Goal: Task Accomplishment & Management: Complete application form

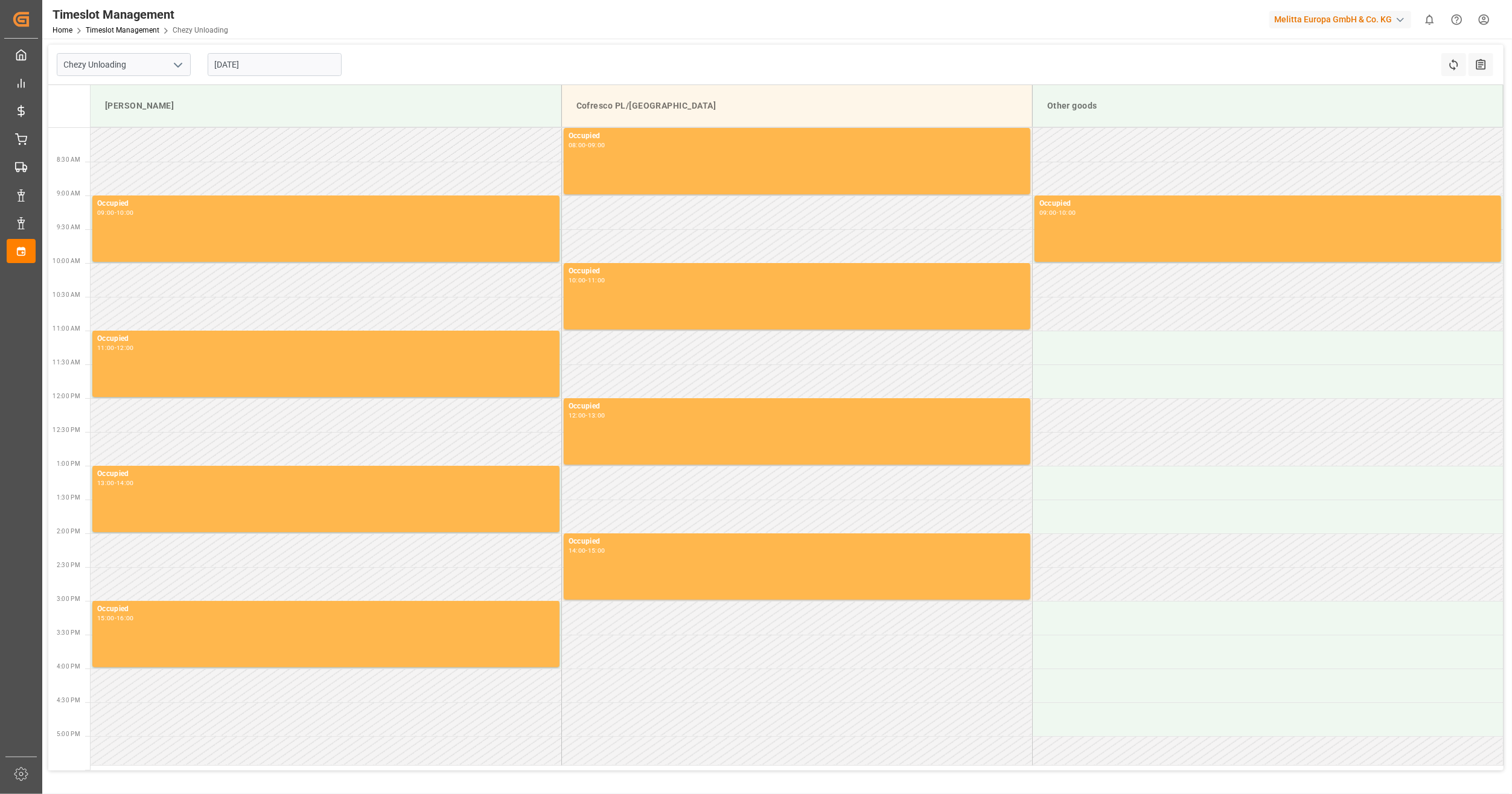
click at [234, 69] on input "[DATE]" at bounding box center [275, 65] width 134 height 23
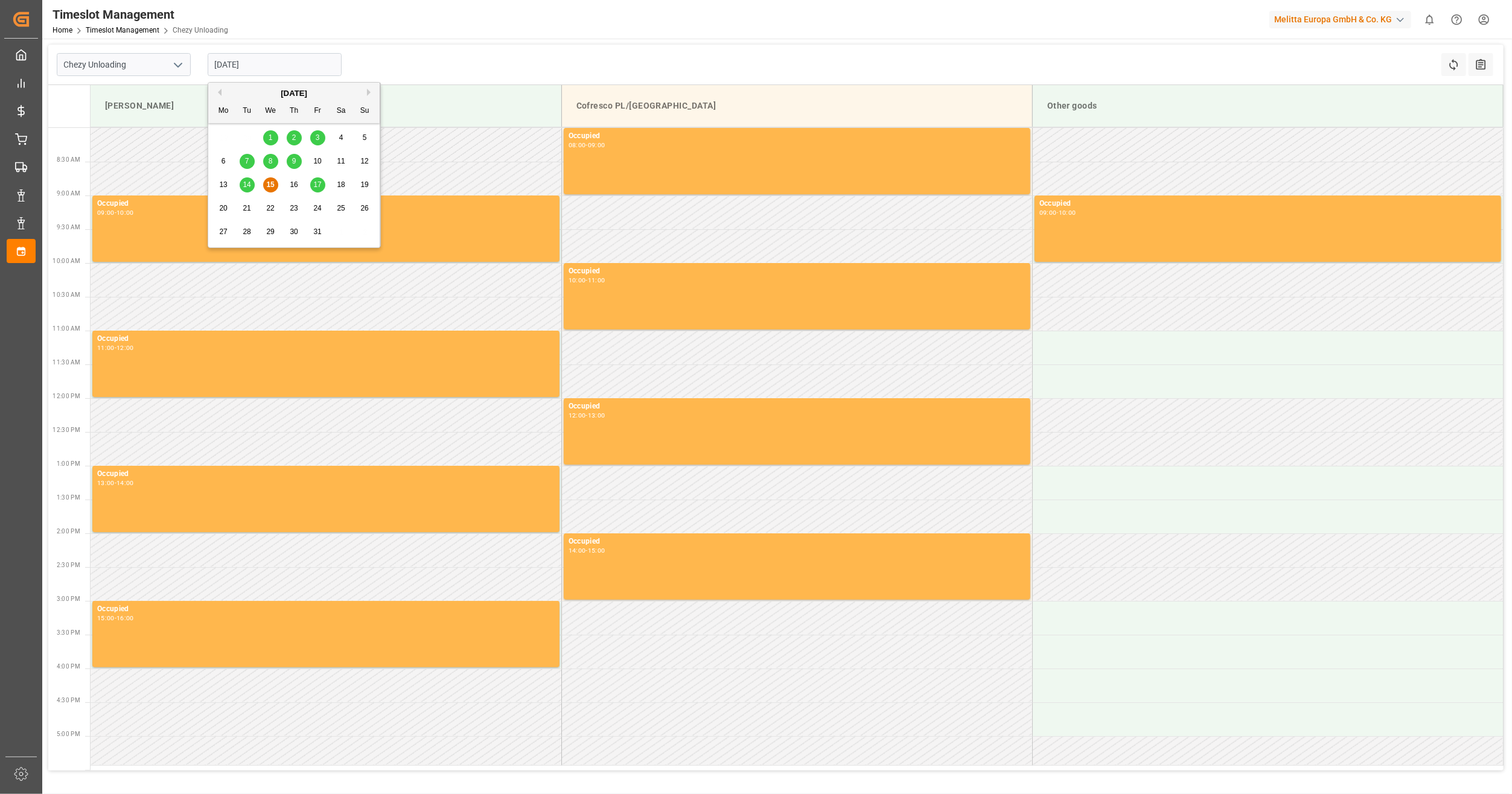
click at [316, 187] on span "17" at bounding box center [317, 185] width 8 height 8
type input "[DATE]"
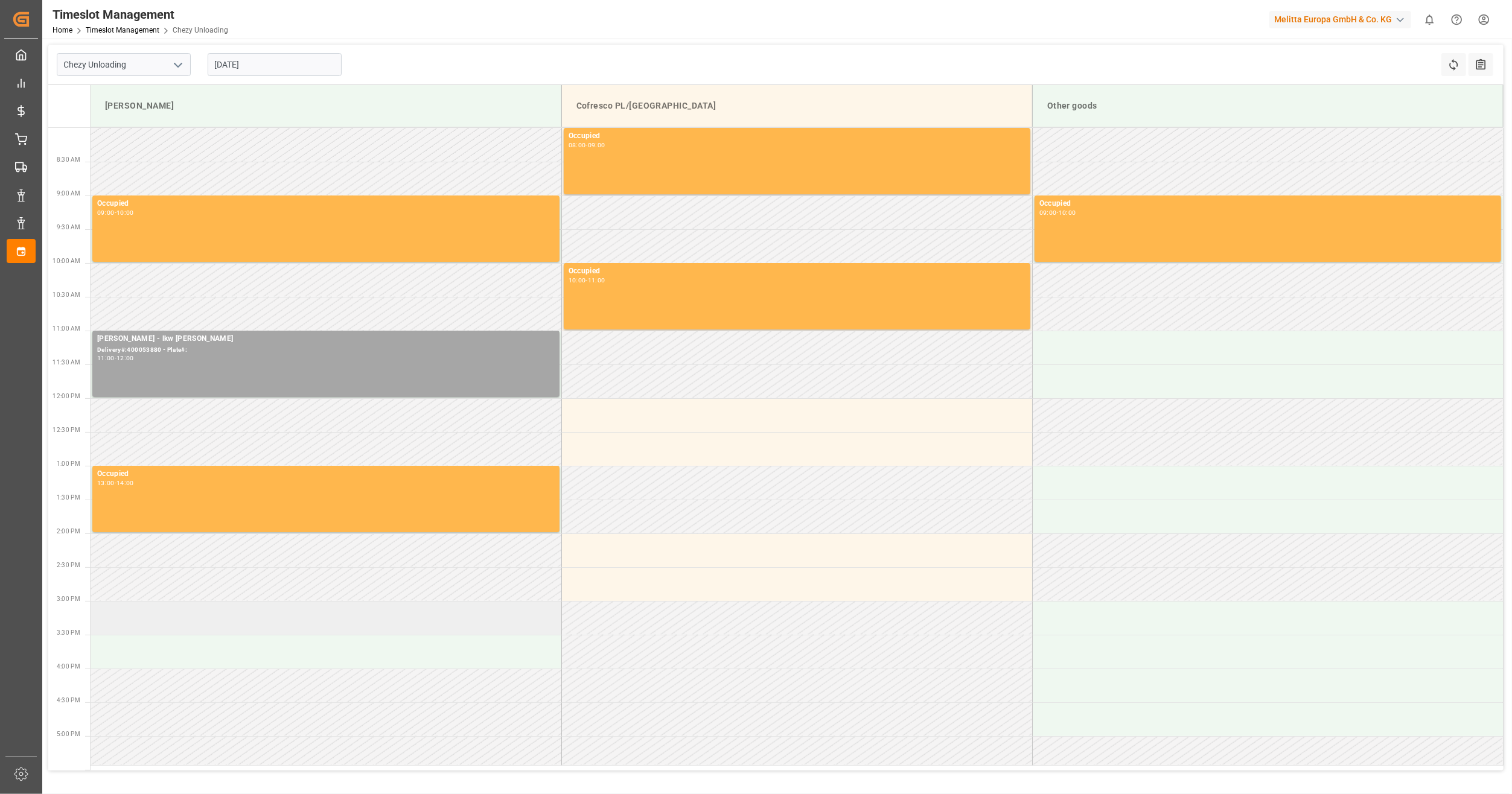
click at [186, 624] on td at bounding box center [326, 618] width 471 height 34
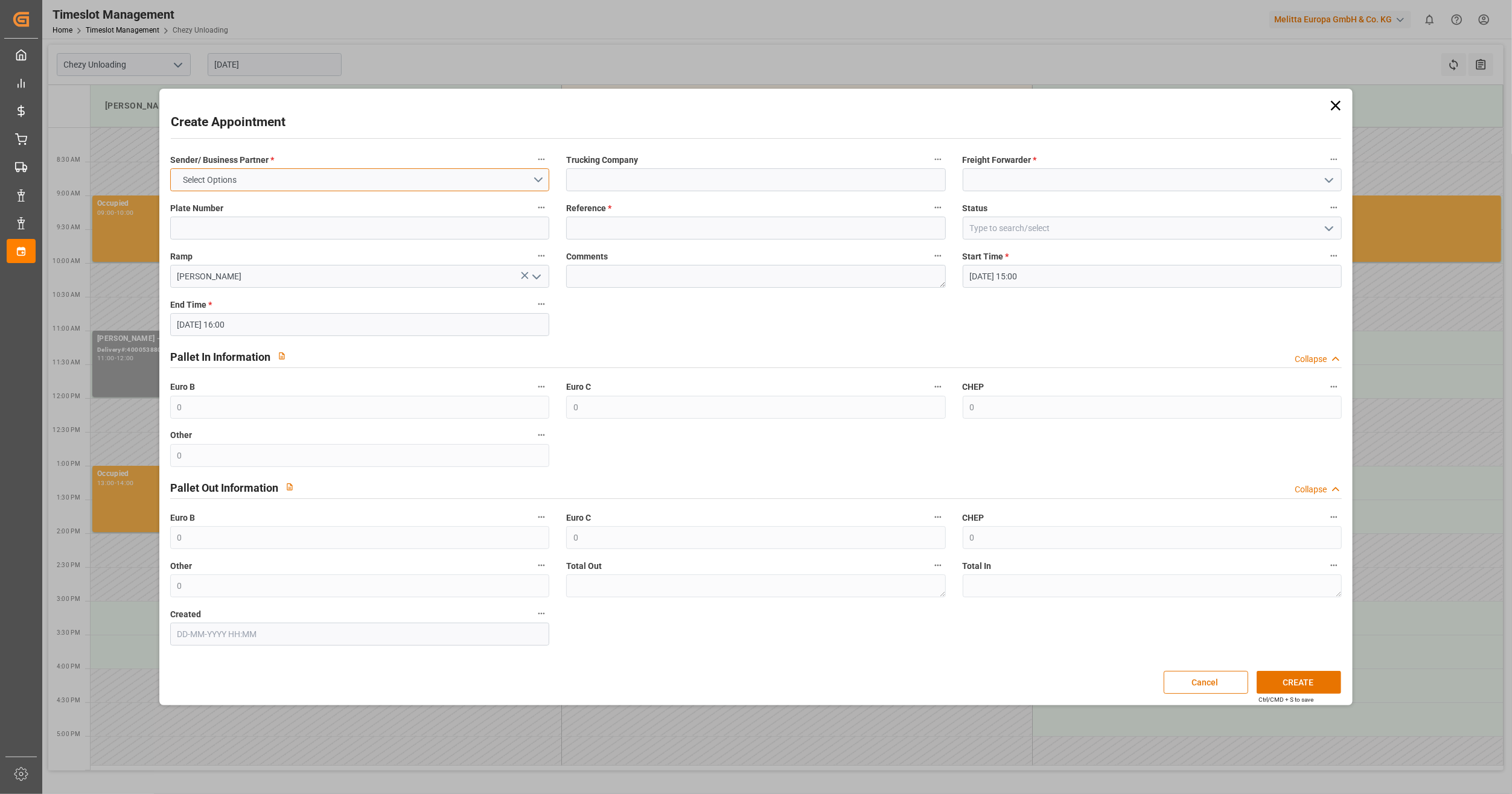
click at [345, 191] on button "Select Options" at bounding box center [359, 180] width 379 height 23
click at [344, 182] on div "[PERSON_NAME]" at bounding box center [359, 182] width 378 height 25
click at [603, 182] on input at bounding box center [756, 180] width 379 height 23
type input "lkw [PERSON_NAME]"
click at [1060, 166] on label "Freight Forwarder *" at bounding box center [1152, 160] width 379 height 17
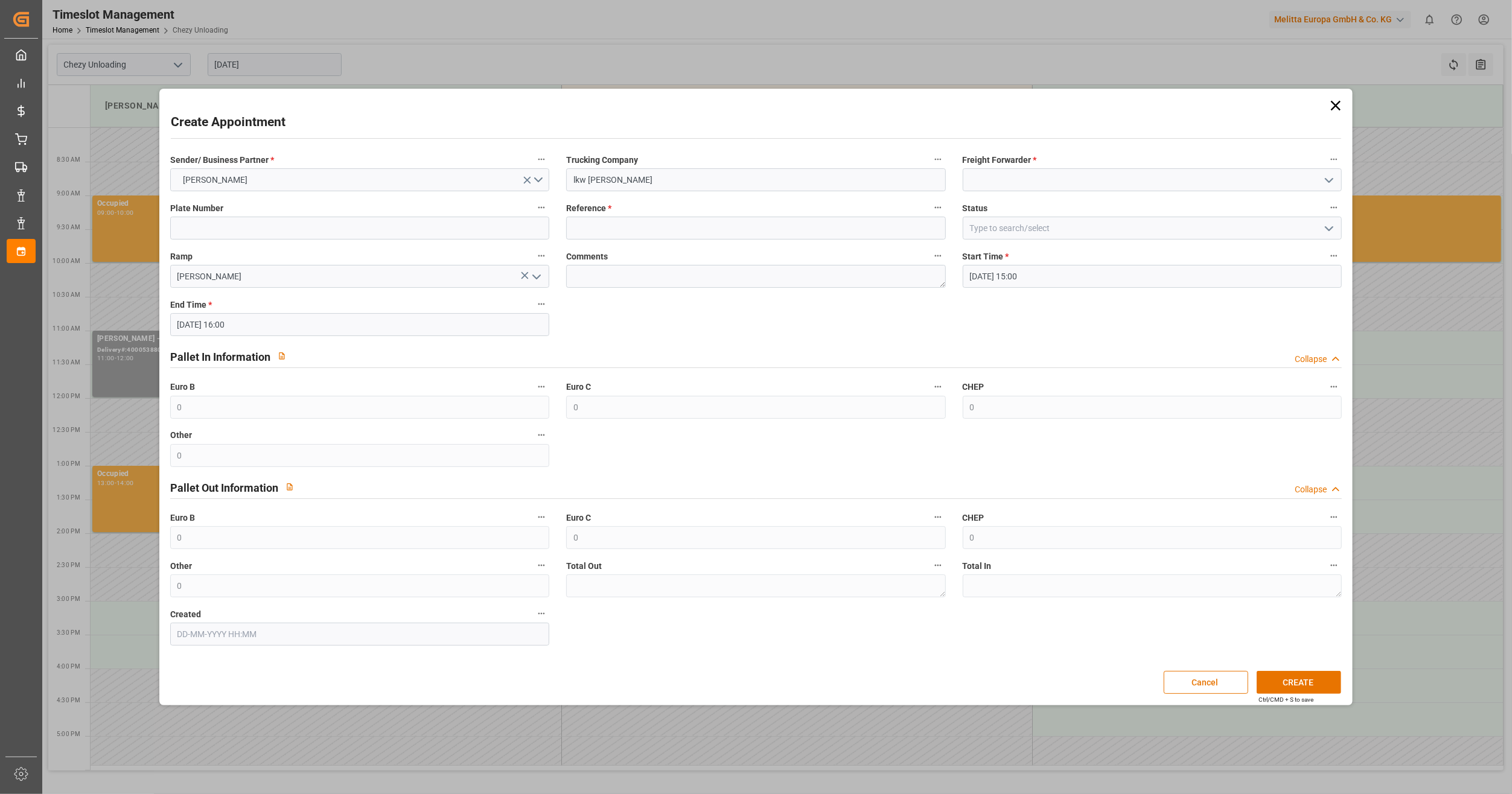
click at [1326, 166] on button "Freight Forwarder *" at bounding box center [1333, 159] width 15 height 15
click at [1054, 178] on div at bounding box center [756, 397] width 1512 height 794
drag, startPoint x: 1060, startPoint y: 166, endPoint x: 1054, endPoint y: 181, distance: 16.2
click at [1054, 180] on input at bounding box center [1152, 180] width 379 height 23
click at [1202, 212] on div "LKW [PERSON_NAME]" at bounding box center [1152, 206] width 378 height 27
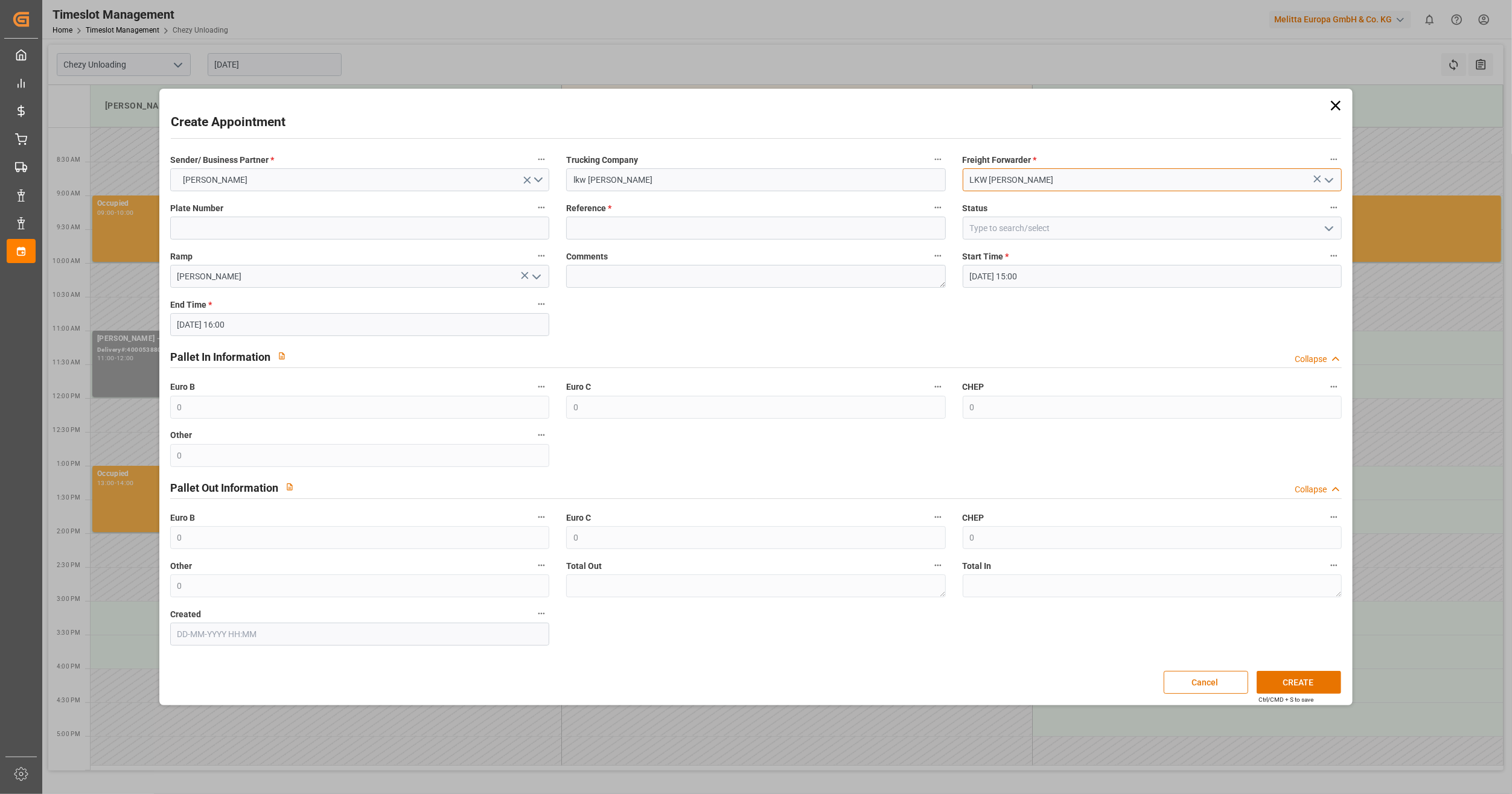
type input "LKW [PERSON_NAME]"
click at [779, 236] on input at bounding box center [756, 229] width 379 height 23
paste input "400053915"
type input "400053915"
click at [1069, 228] on input at bounding box center [1152, 229] width 379 height 23
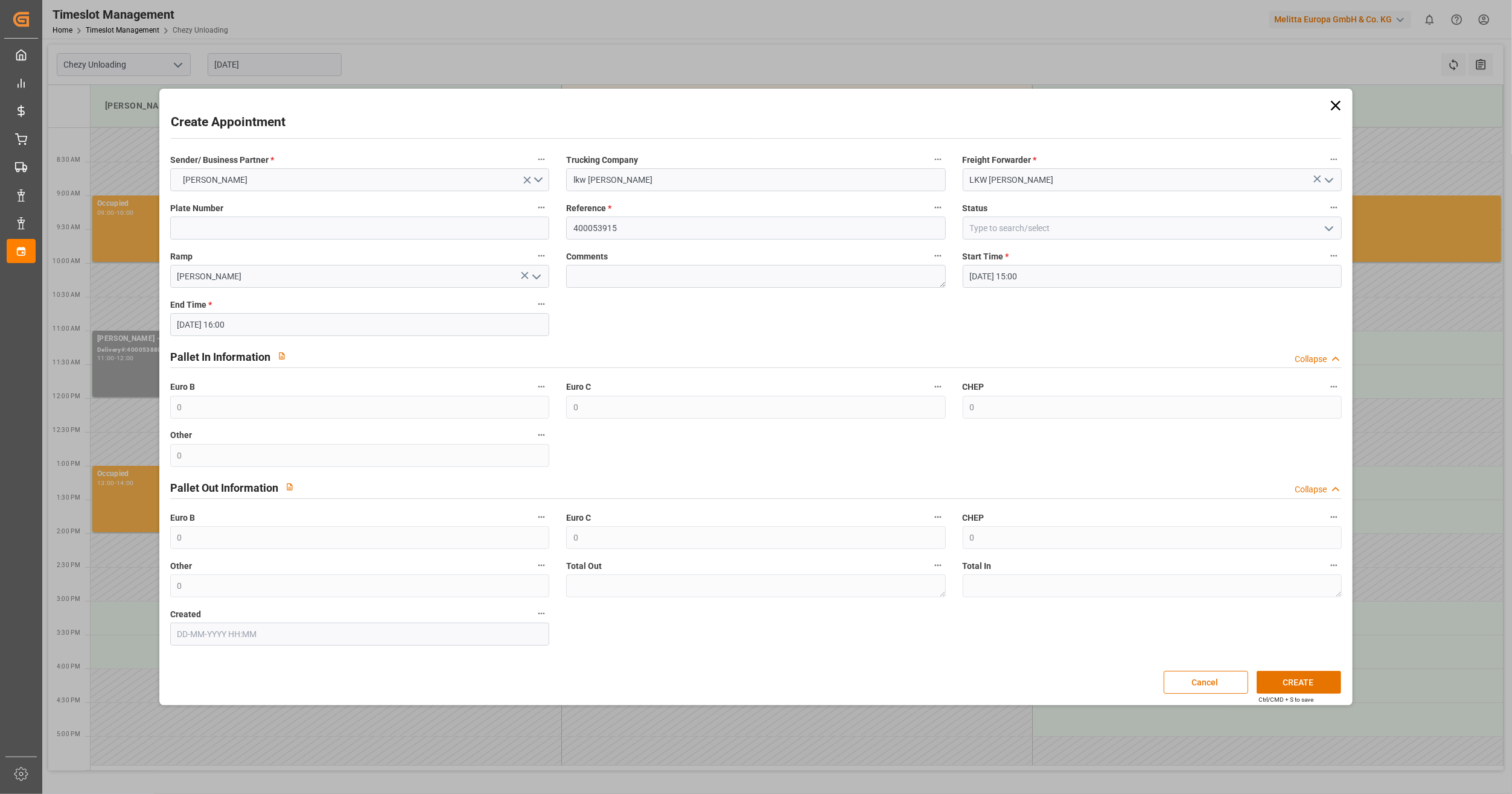
click at [1335, 228] on icon "open menu" at bounding box center [1329, 229] width 15 height 15
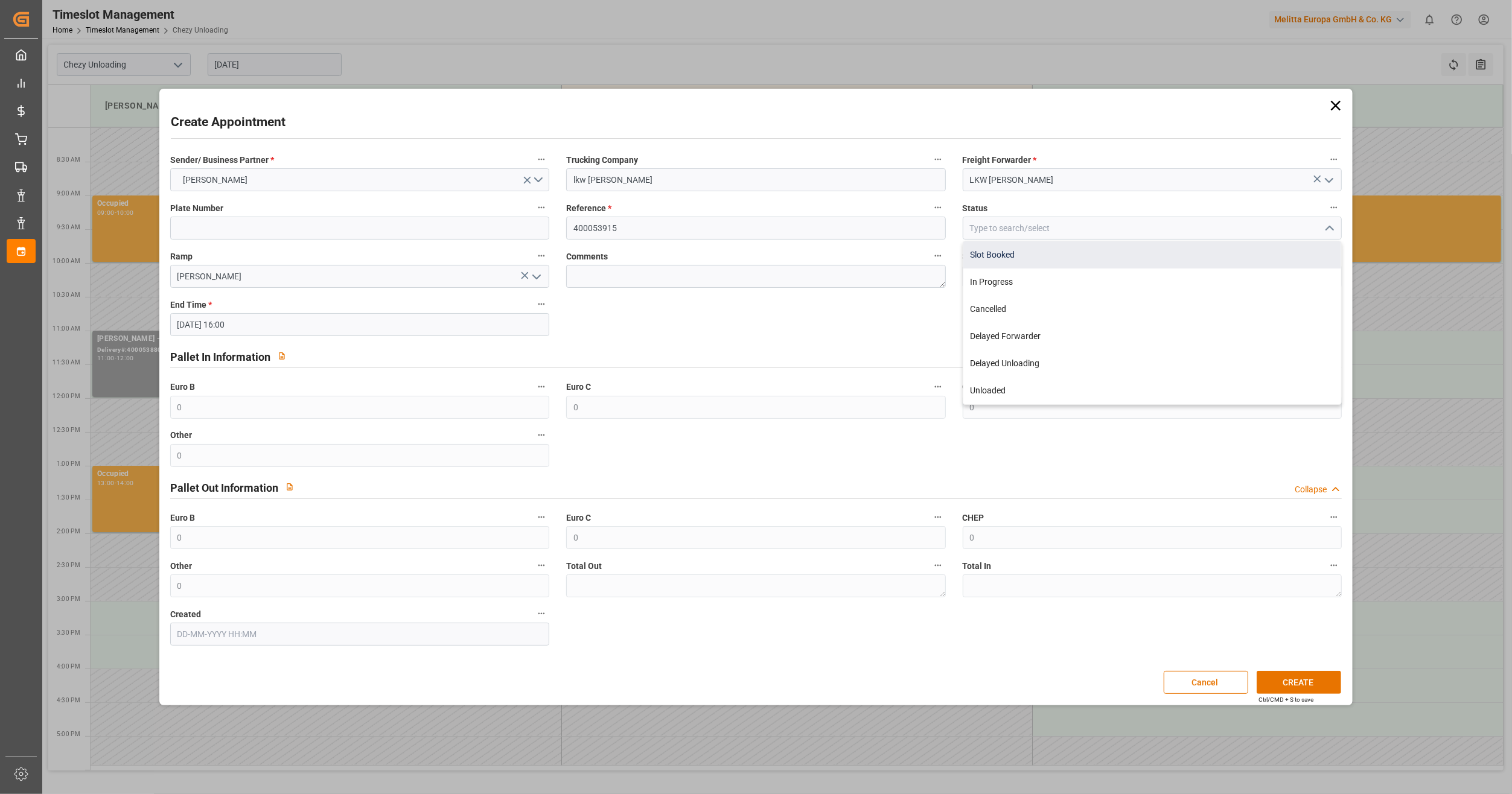
click at [1086, 265] on div "Slot Booked" at bounding box center [1152, 255] width 378 height 27
type input "Slot Booked"
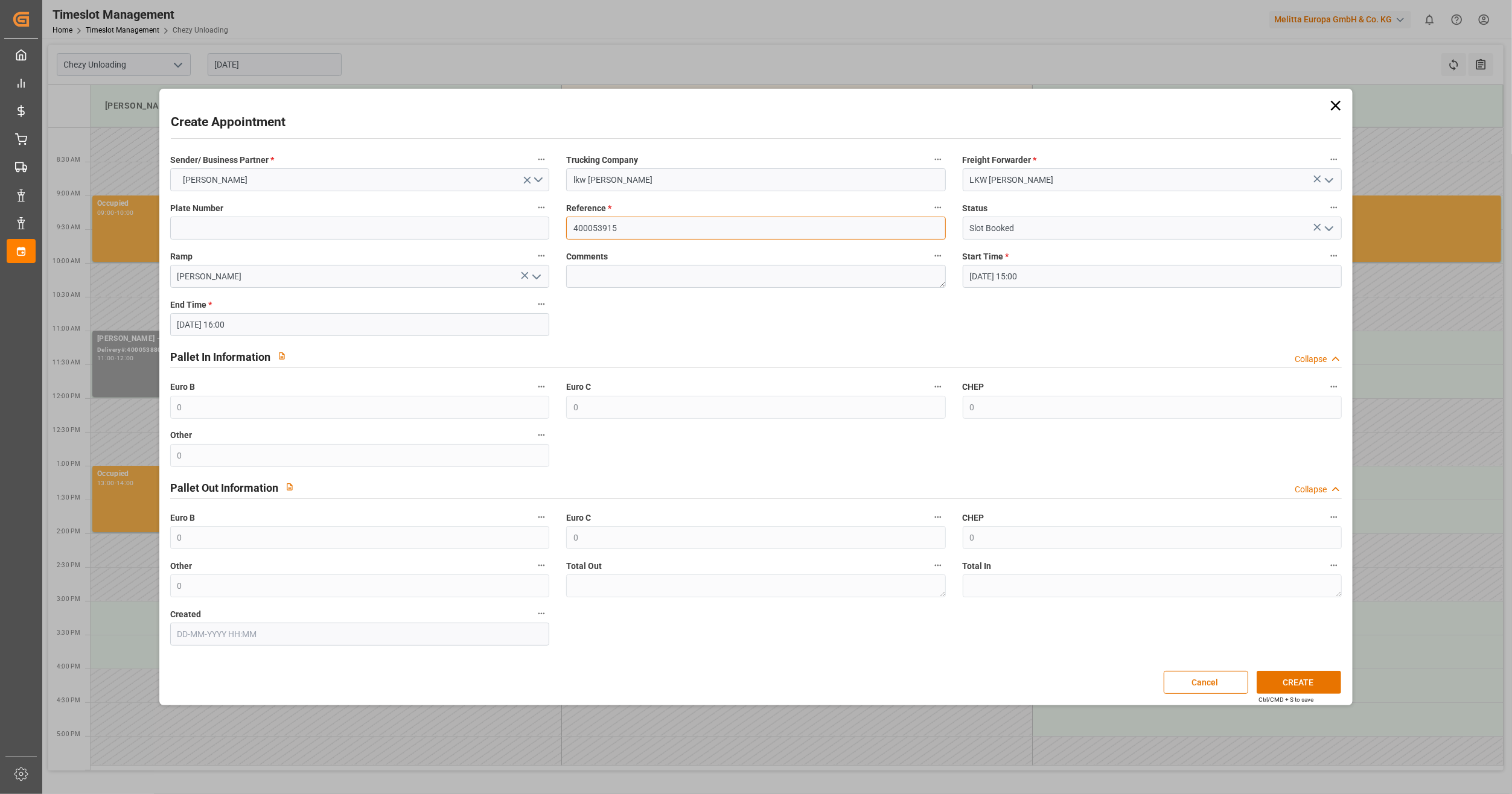
drag, startPoint x: 679, startPoint y: 232, endPoint x: 515, endPoint y: 242, distance: 164.3
click at [515, 242] on div "Sender/ Business Partner * [PERSON_NAME] Trucking Company lkw [PERSON_NAME] For…" at bounding box center [756, 398] width 1188 height 502
click at [669, 279] on textarea at bounding box center [756, 276] width 379 height 23
click at [1318, 682] on button "CREATE" at bounding box center [1299, 682] width 85 height 23
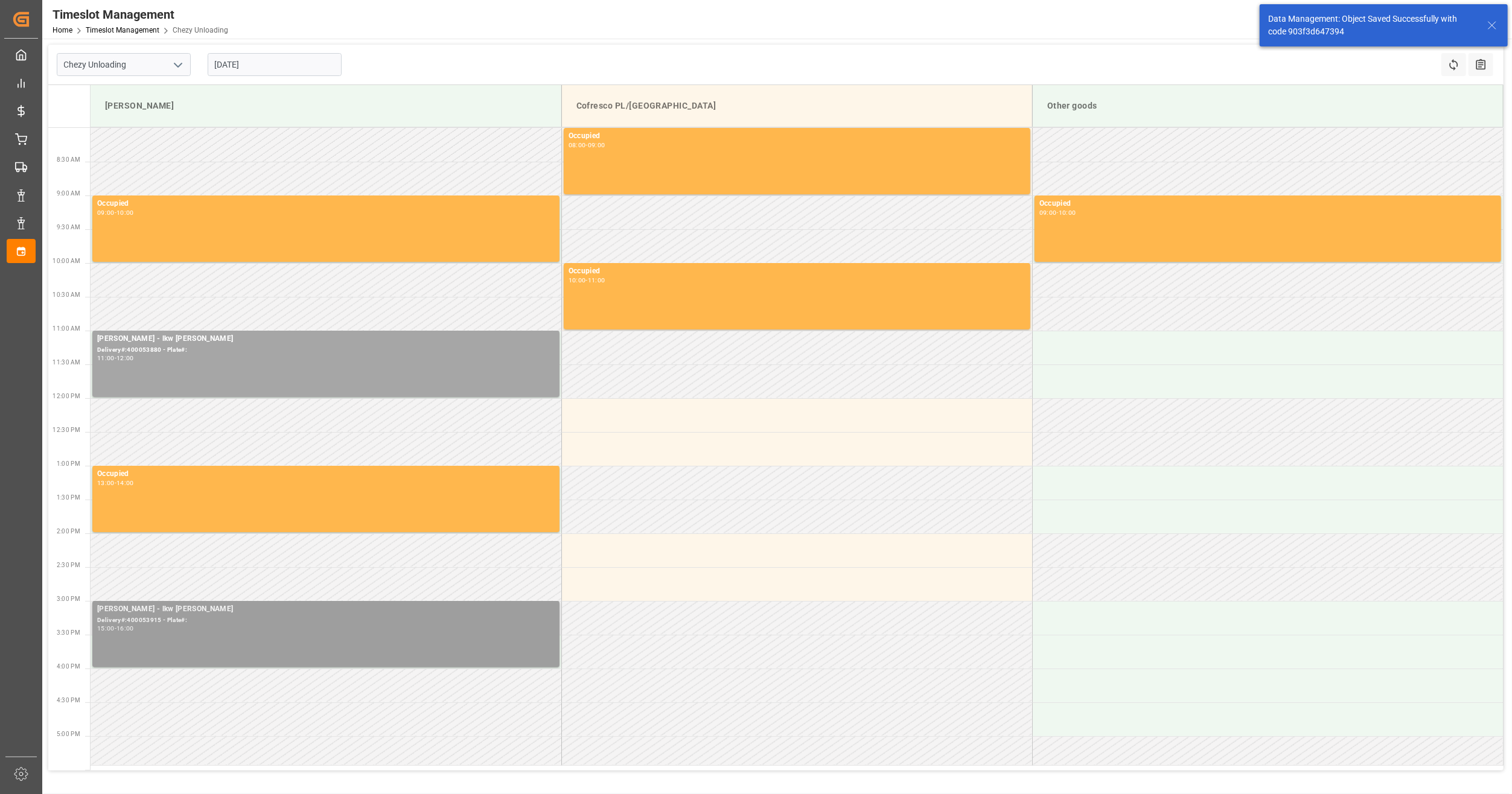
click at [209, 637] on div "[PERSON_NAME] - lkw [PERSON_NAME]#:400053915 - Plate#: 15:00 - 16:00" at bounding box center [325, 634] width 458 height 62
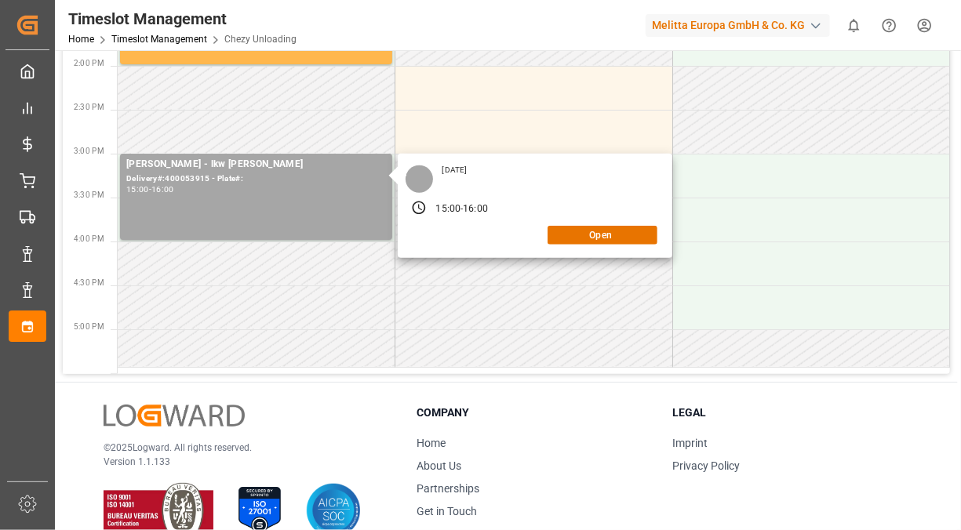
scroll to position [766, 0]
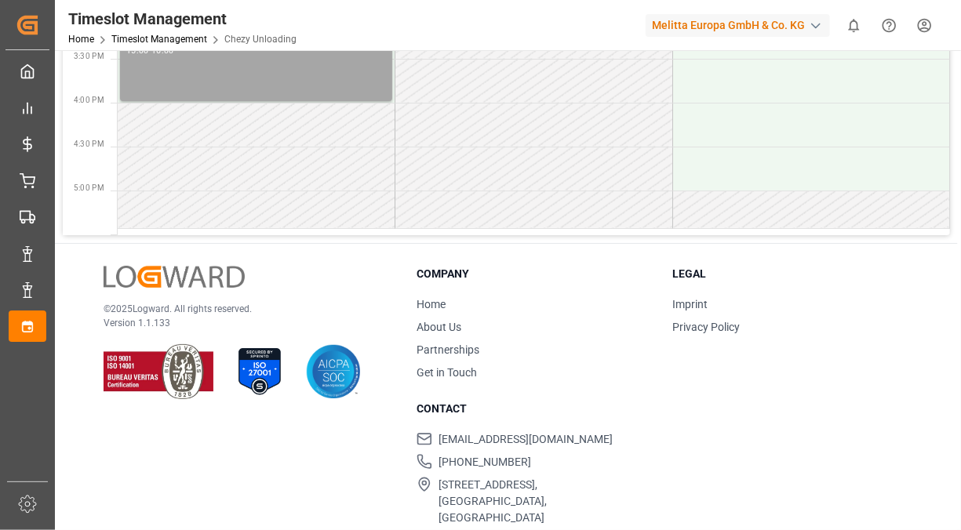
click at [456, 326] on link "About Us" at bounding box center [438, 327] width 45 height 13
